Goal: Task Accomplishment & Management: Manage account settings

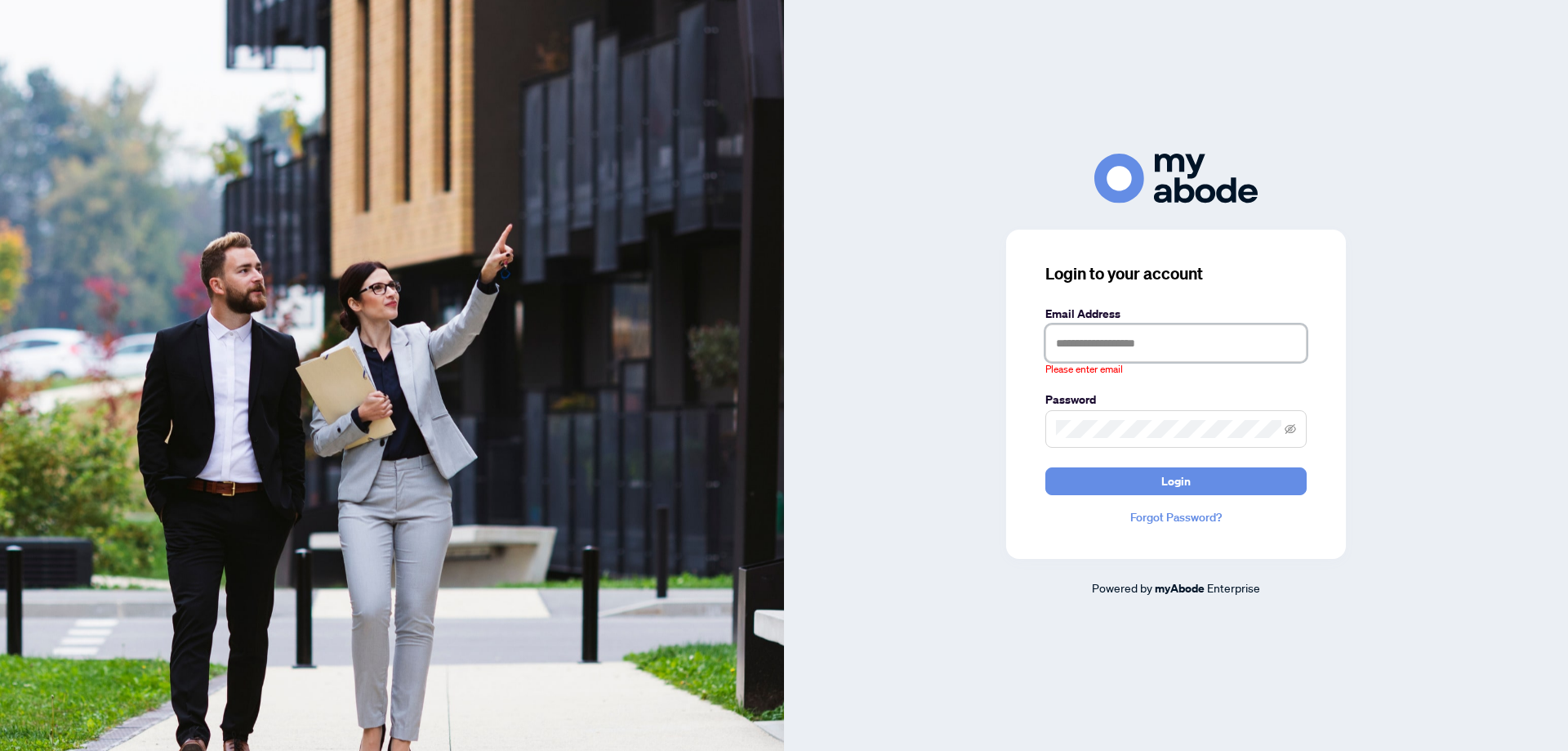
type input "**********"
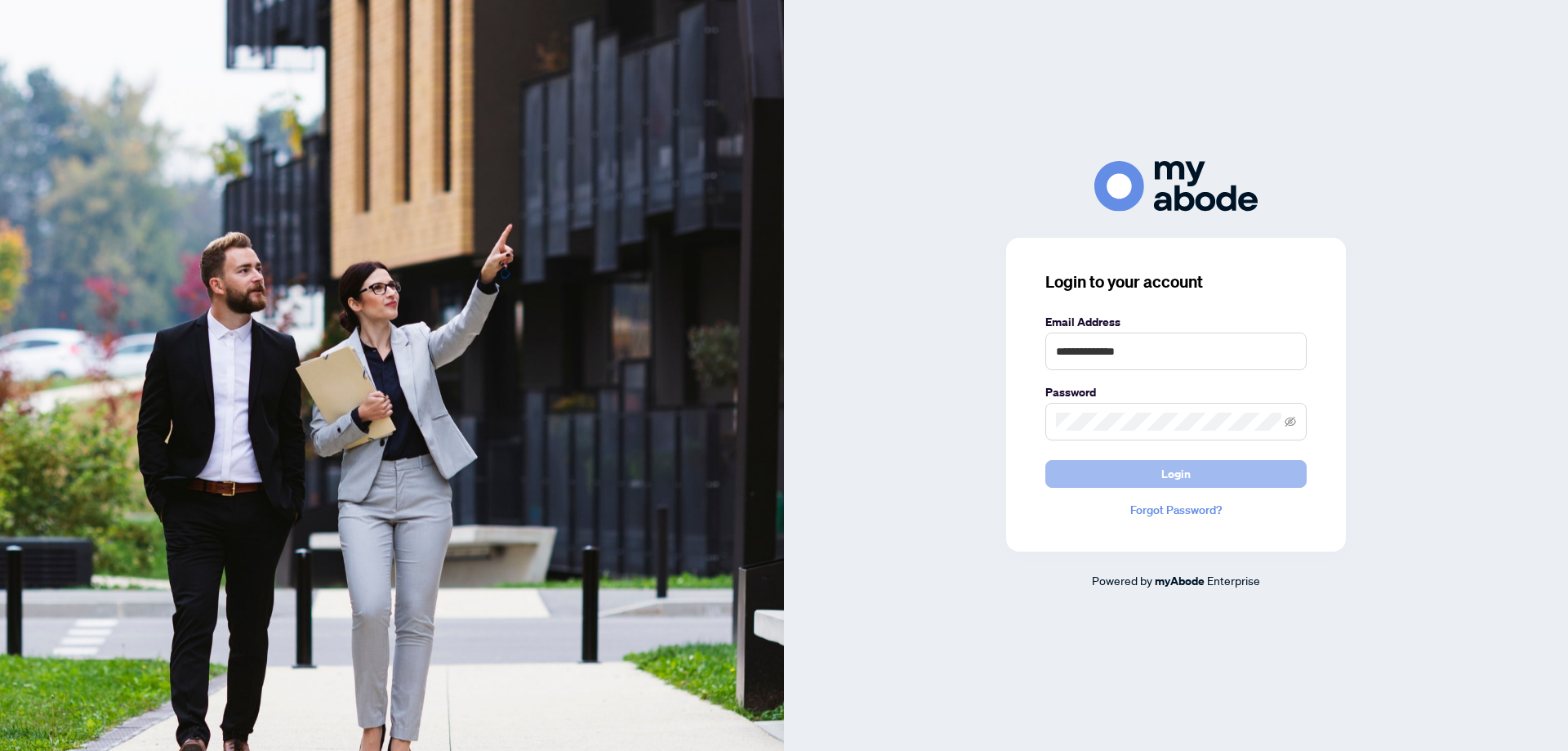
click at [1107, 476] on button "Login" at bounding box center [1176, 474] width 261 height 28
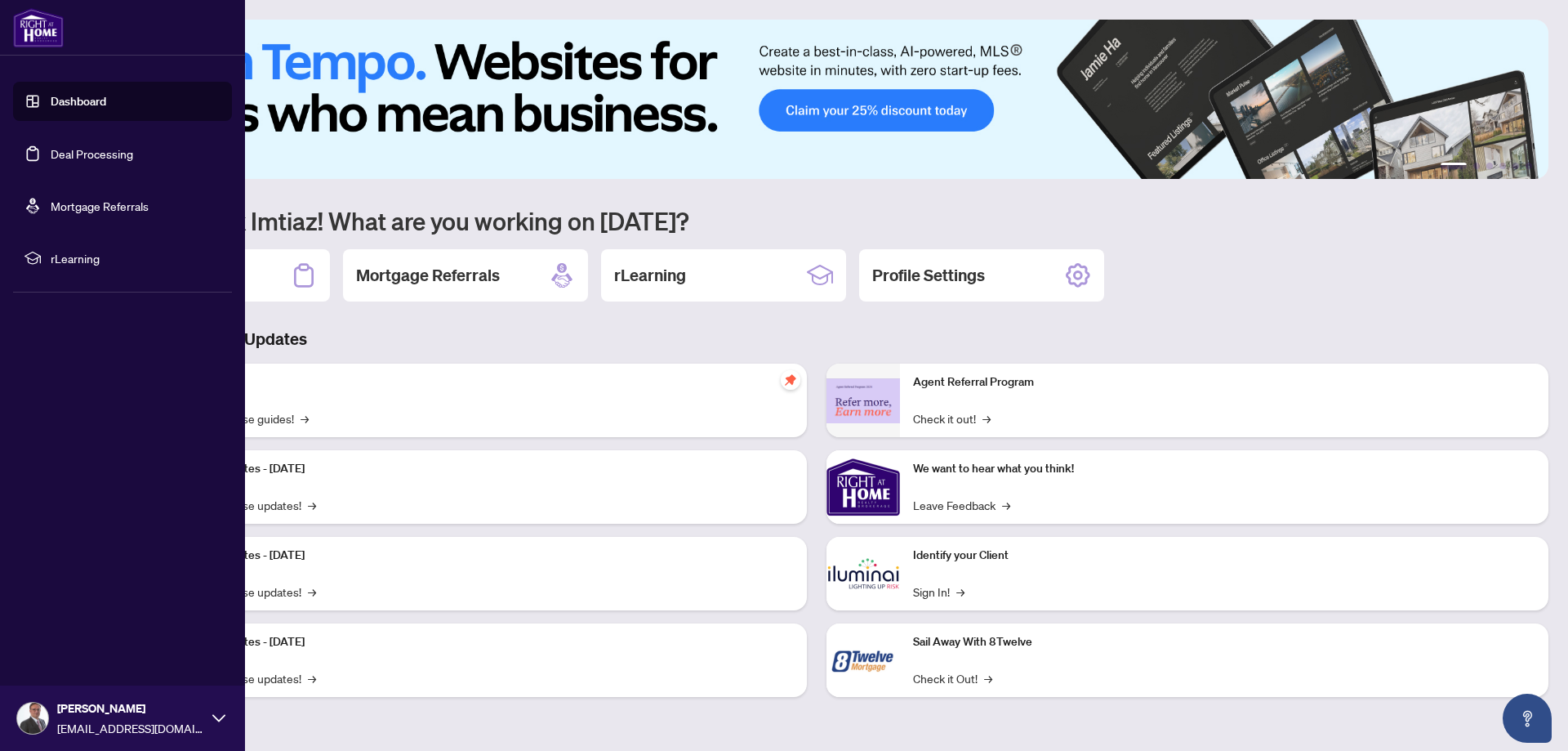
click at [67, 148] on link "Deal Processing" at bounding box center [91, 153] width 82 height 15
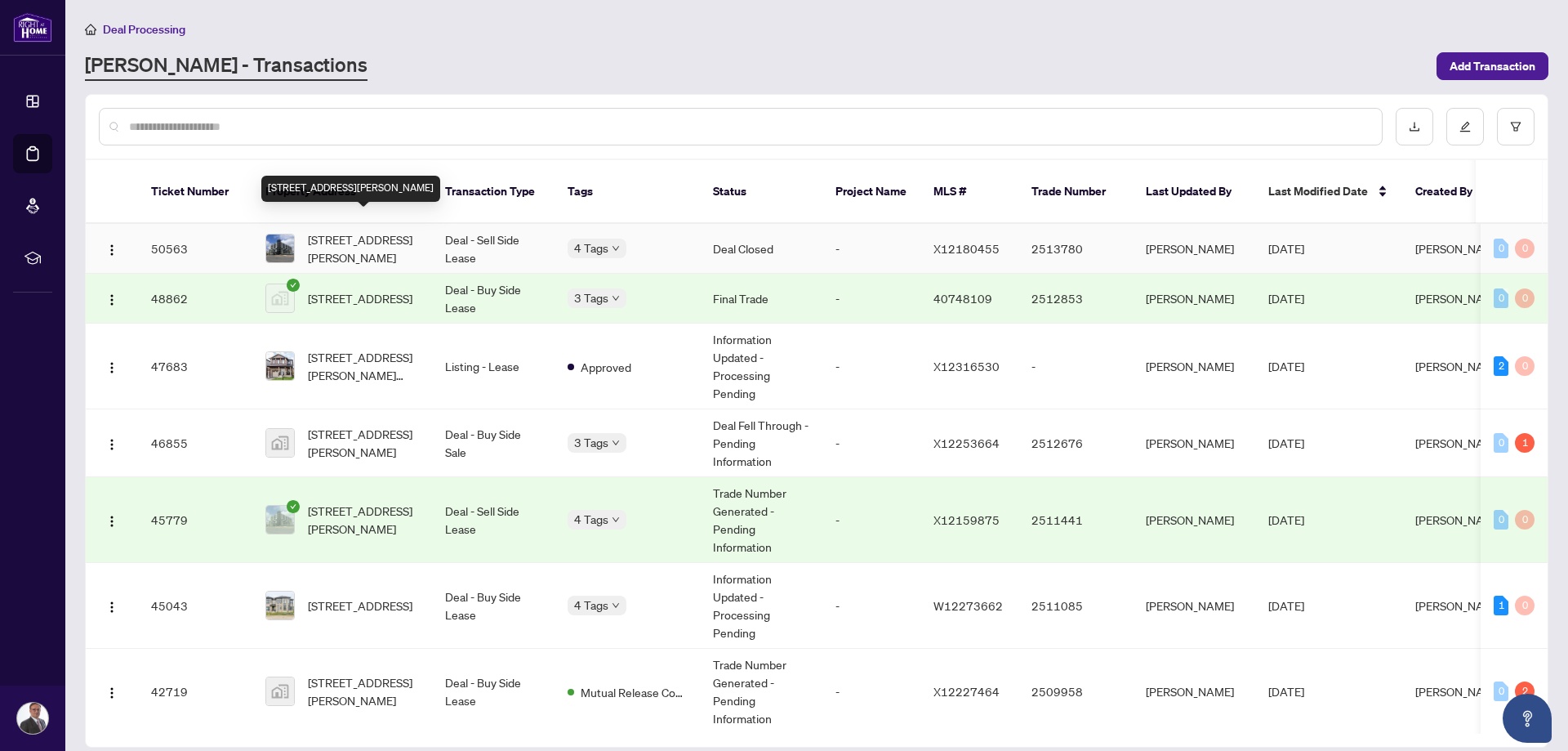
click at [327, 230] on span "622-575 Conklin Rd, Brantford, Ontario N3T 0Y2, Canada" at bounding box center [364, 248] width 111 height 36
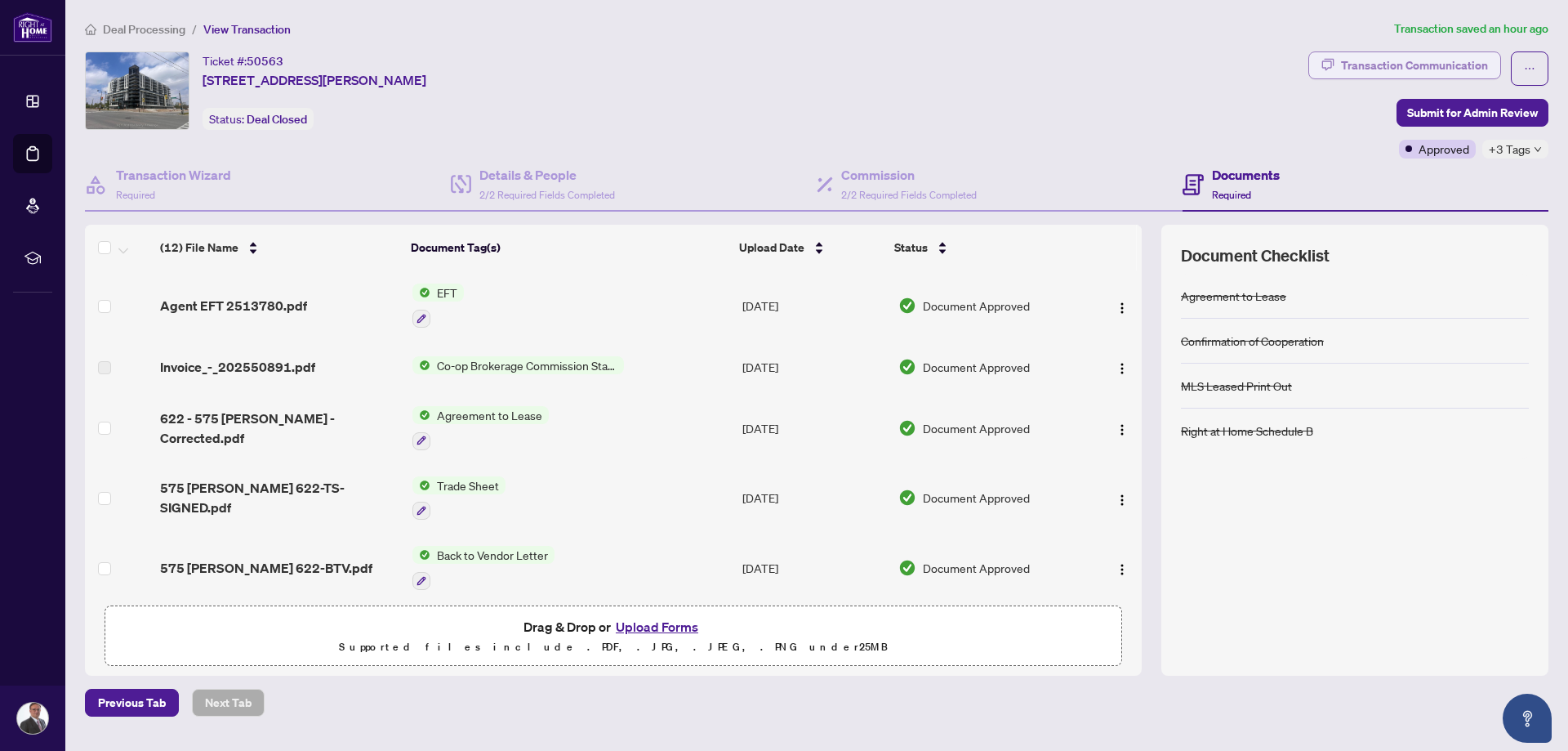
click at [1401, 62] on div "Transaction Communication" at bounding box center [1414, 65] width 147 height 26
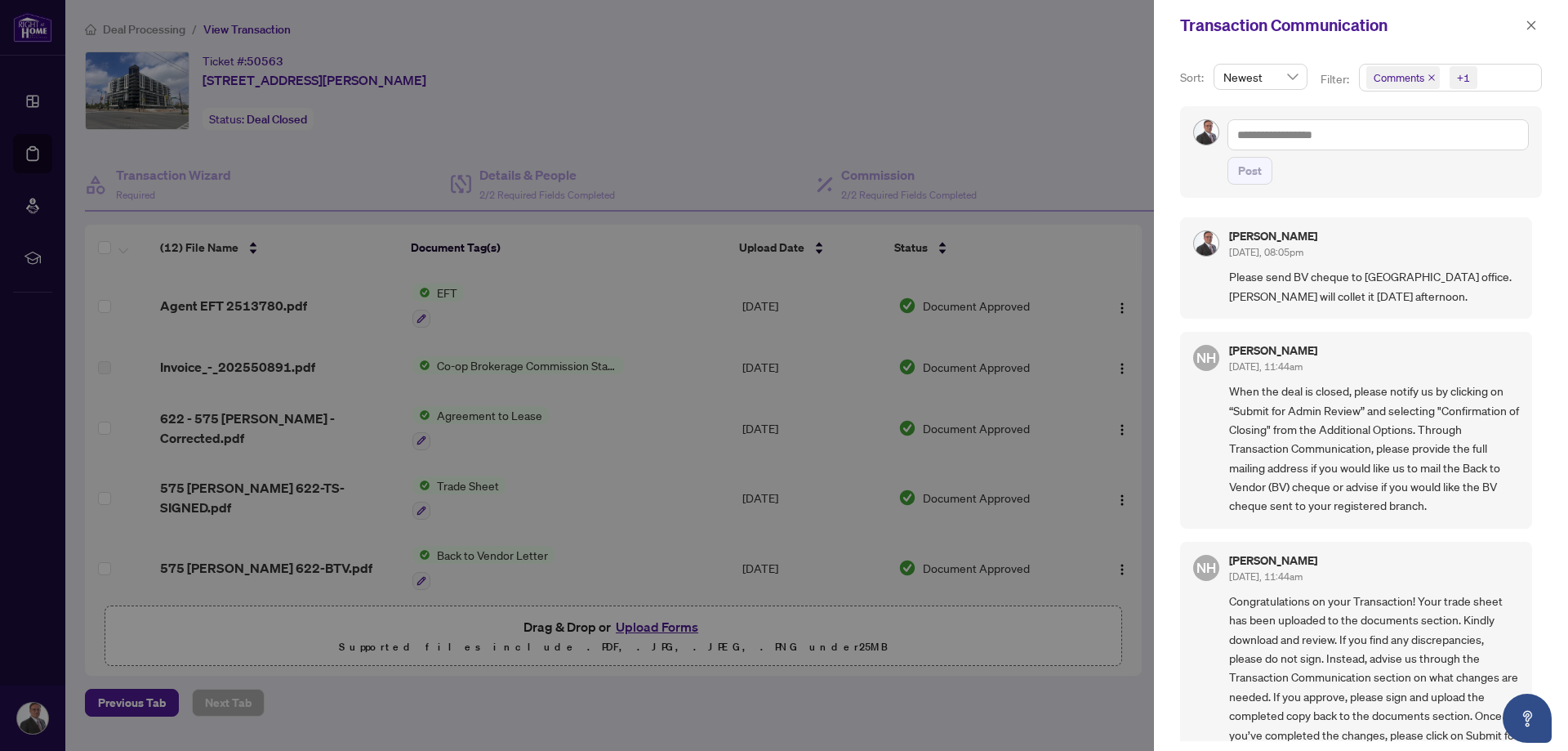
click at [623, 75] on div at bounding box center [784, 375] width 1568 height 751
click at [1377, 180] on div "Post" at bounding box center [1378, 171] width 301 height 28
click at [1043, 55] on div at bounding box center [784, 375] width 1568 height 751
click at [1530, 27] on icon "close" at bounding box center [1532, 25] width 9 height 9
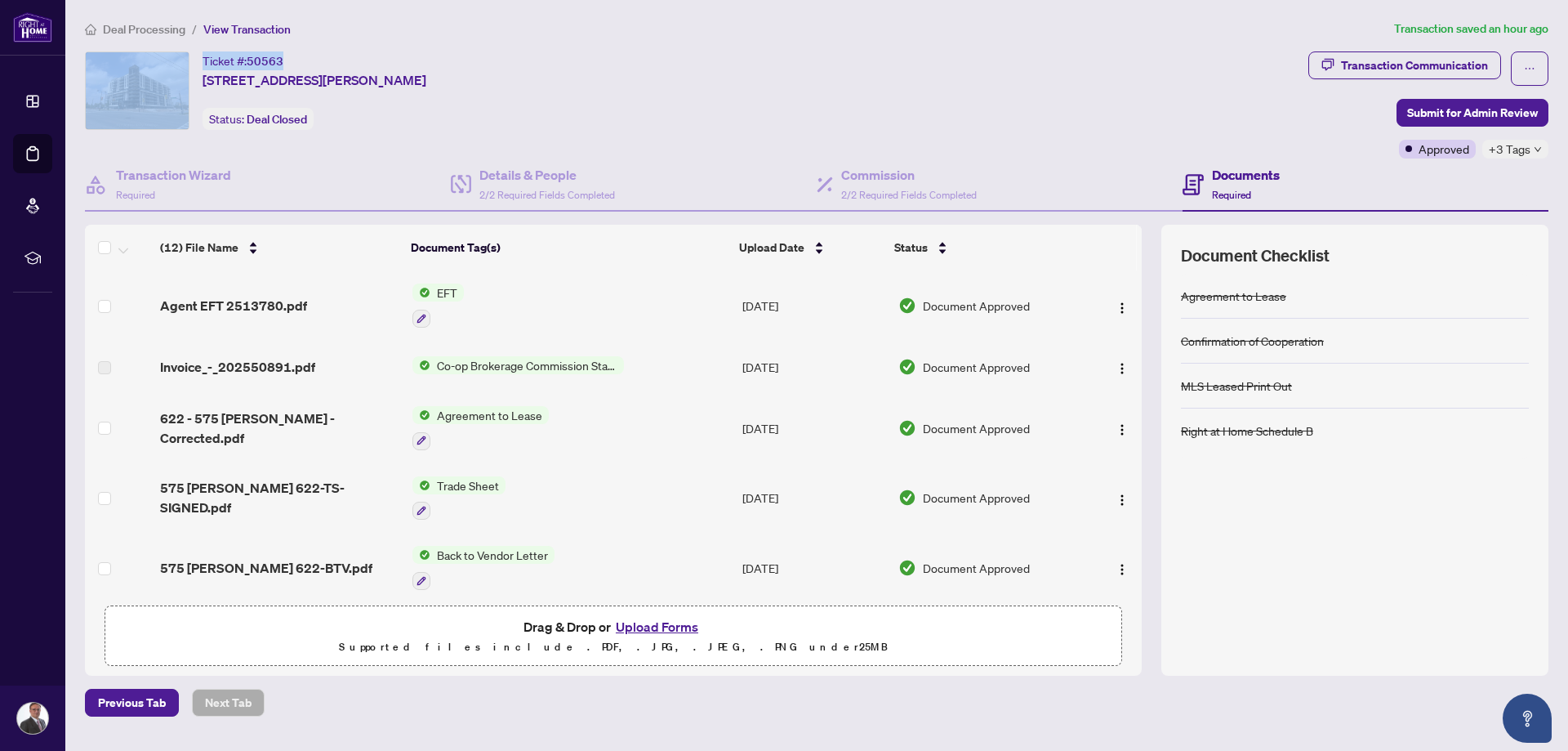
drag, startPoint x: 294, startPoint y: 54, endPoint x: 195, endPoint y: 77, distance: 101.6
click at [195, 77] on div "Ticket #: 50563 622-575 Conklin Rd, Brantford, Ontario N3T 0Y2, Canada Status: …" at bounding box center [693, 90] width 1216 height 79
drag, startPoint x: 550, startPoint y: 78, endPoint x: 189, endPoint y: 101, distance: 361.7
click at [189, 101] on div "Ticket #: 50563 622-575 Conklin Rd, Brantford, Ontario N3T 0Y2, Canada Status: …" at bounding box center [693, 90] width 1216 height 79
copy div "Ticket #: 50563 622-575 Conklin Rd, Brantford, Ontario N3T 0Y2, Canada"
